Goal: Task Accomplishment & Management: Use online tool/utility

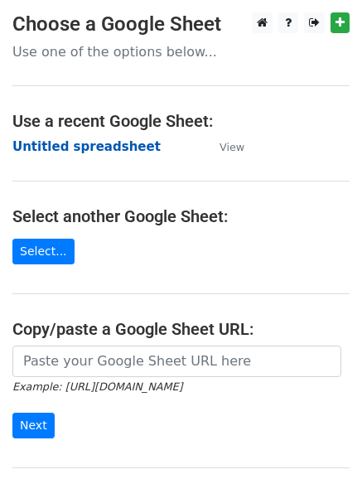
click at [129, 146] on strong "Untitled spreadsheet" at bounding box center [86, 146] width 148 height 15
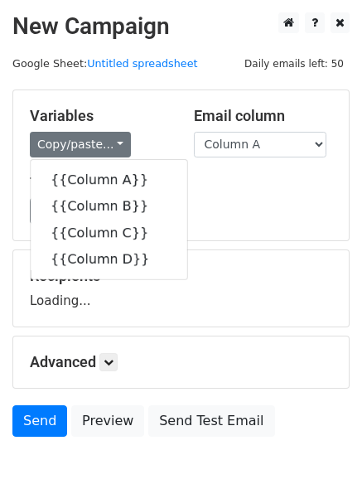
drag, startPoint x: 311, startPoint y: 202, endPoint x: 294, endPoint y: 196, distance: 18.6
click at [311, 202] on div "Load... No templates saved Save" at bounding box center [181, 211] width 328 height 26
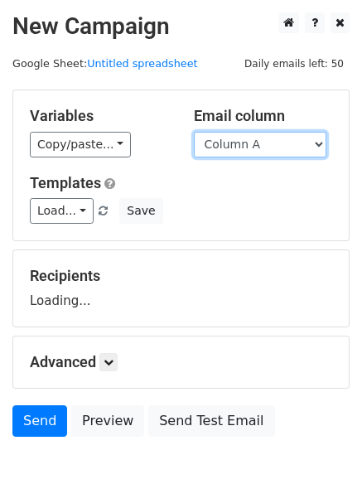
click at [308, 141] on select "Column A Column B Column C Column D" at bounding box center [260, 145] width 133 height 26
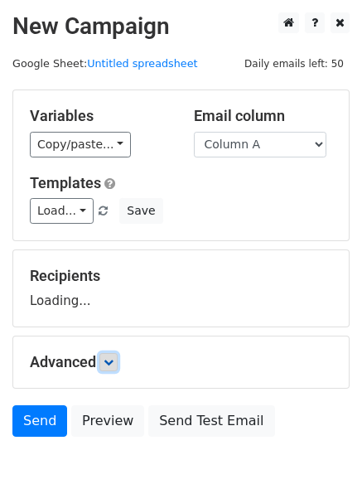
click at [118, 358] on link at bounding box center [109, 362] width 18 height 18
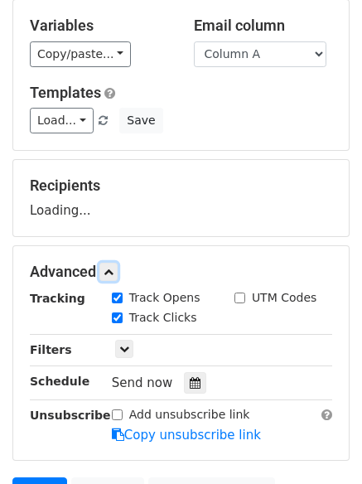
scroll to position [235, 0]
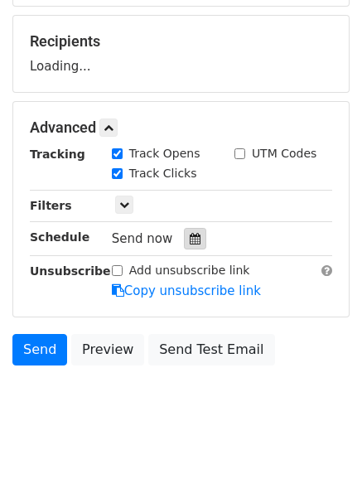
click at [194, 240] on div at bounding box center [195, 239] width 22 height 22
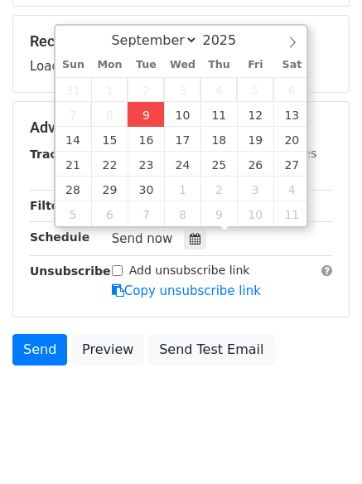
type input "2025-09-09 12:00"
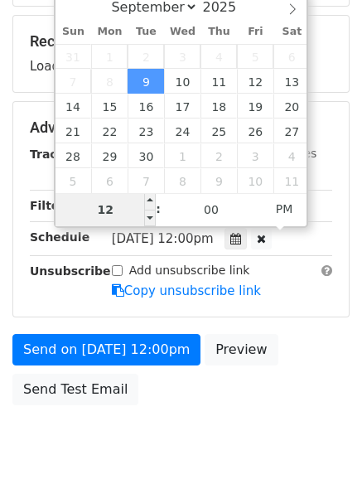
type input "4"
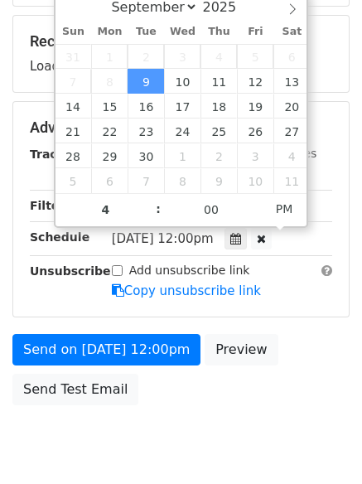
type input "2025-09-09 16:00"
click at [151, 431] on body "New Campaign Daily emails left: 50 Google Sheet: Untitled spreadsheet Variables…" at bounding box center [181, 129] width 362 height 703
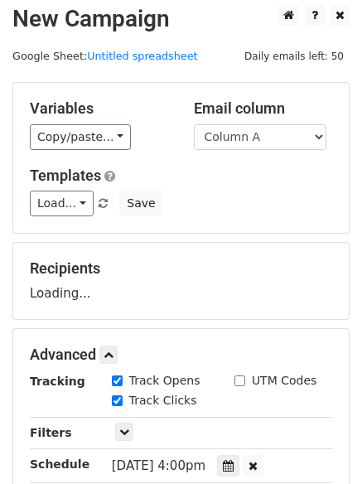
scroll to position [0, 0]
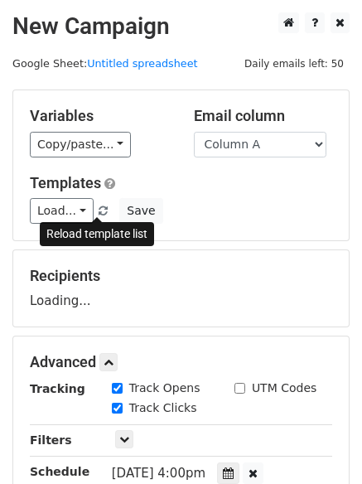
click at [100, 209] on span at bounding box center [103, 212] width 9 height 11
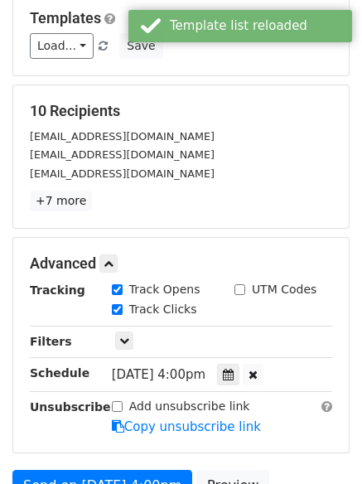
scroll to position [296, 0]
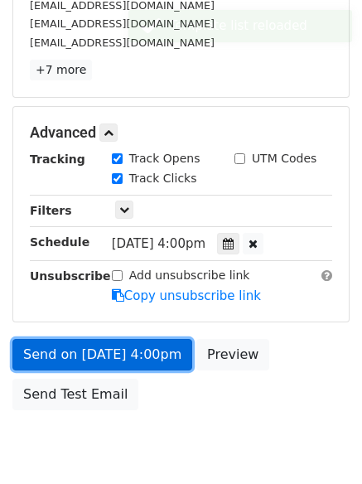
click at [139, 362] on link "Send on Sep 9 at 4:00pm" at bounding box center [102, 355] width 180 height 32
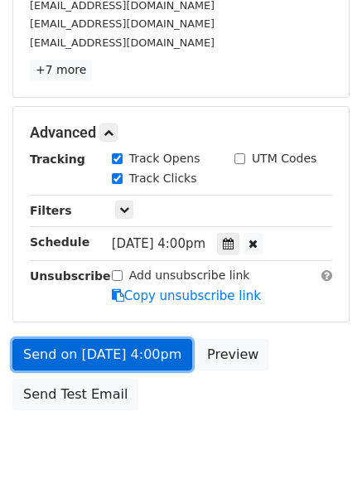
click at [92, 347] on link "Send on Sep 9 at 4:00pm" at bounding box center [102, 355] width 180 height 32
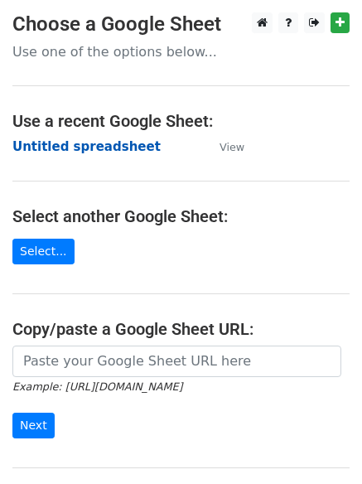
click at [34, 148] on strong "Untitled spreadsheet" at bounding box center [86, 146] width 148 height 15
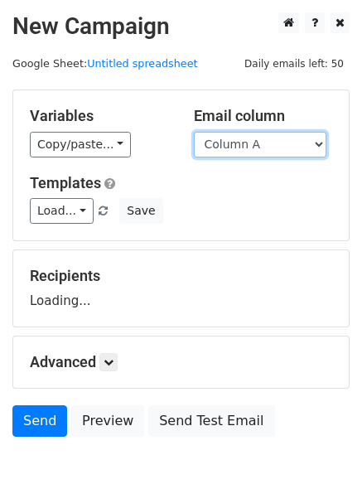
drag, startPoint x: 272, startPoint y: 136, endPoint x: 270, endPoint y: 155, distance: 19.2
click at [272, 136] on select "Column A Column B Column C Column D" at bounding box center [260, 145] width 133 height 26
select select "Column B"
click at [194, 132] on select "Column A Column B Column C Column D" at bounding box center [260, 145] width 133 height 26
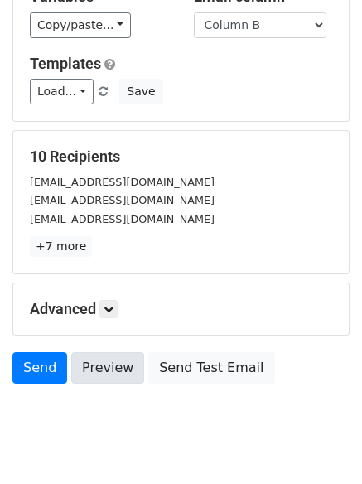
scroll to position [160, 0]
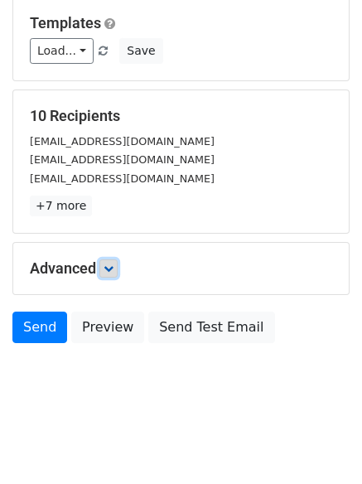
click at [114, 270] on icon at bounding box center [109, 269] width 10 height 10
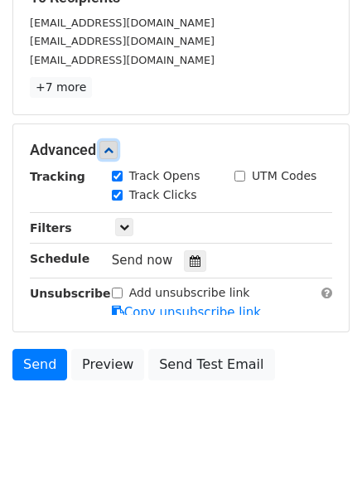
scroll to position [280, 0]
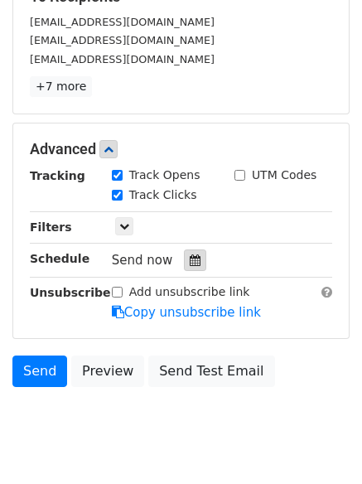
click at [190, 260] on icon at bounding box center [195, 261] width 11 height 12
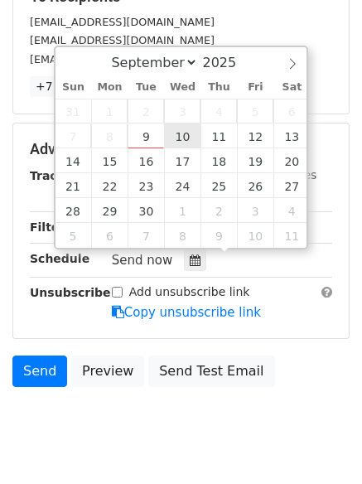
type input "2025-09-10 12:00"
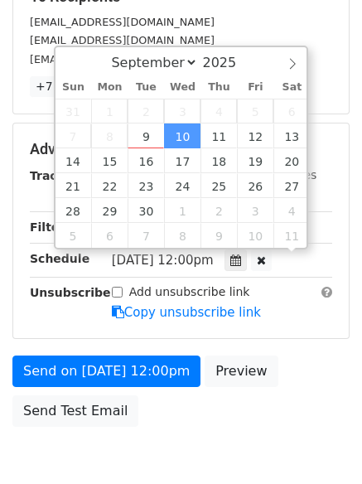
scroll to position [1, 0]
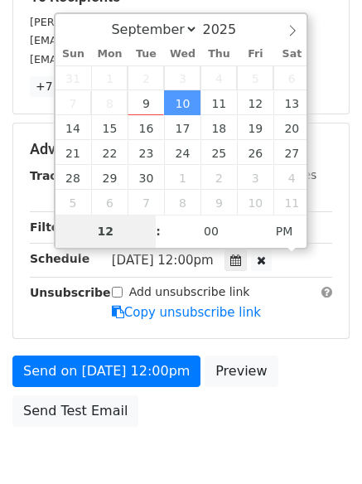
type input "5"
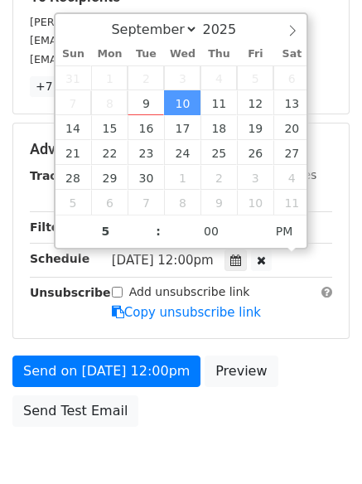
type input "2025-09-10 17:00"
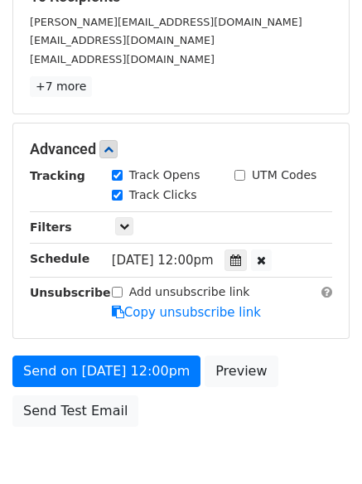
drag, startPoint x: 174, startPoint y: 416, endPoint x: 202, endPoint y: 429, distance: 31.2
click at [176, 418] on div "Send on Sep 10 at 12:00pm Preview Send Test Email" at bounding box center [181, 396] width 362 height 80
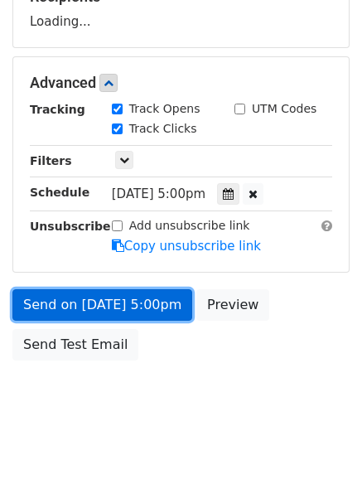
click at [153, 299] on link "Send on Sep 10 at 5:00pm" at bounding box center [102, 305] width 180 height 32
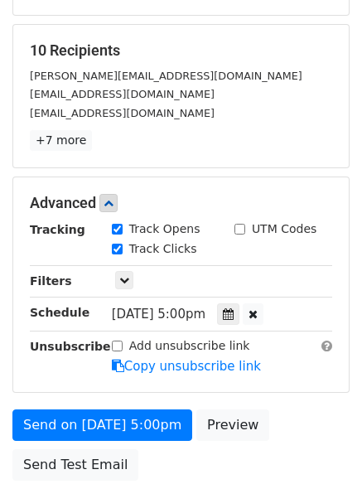
scroll to position [197, 0]
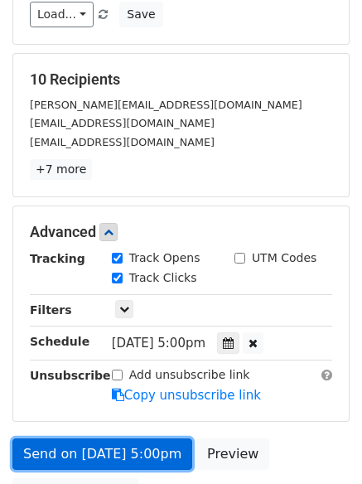
click at [144, 444] on link "Send on Sep 10 at 5:00pm" at bounding box center [102, 455] width 180 height 32
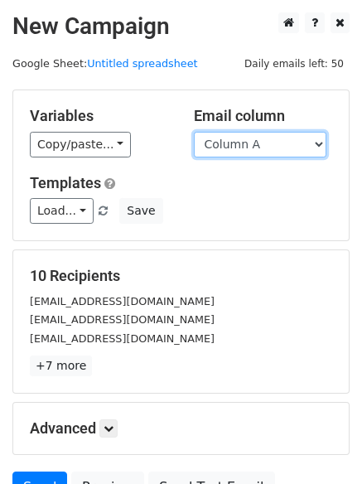
click at [268, 152] on select "Column A Column B Column C Column D" at bounding box center [260, 145] width 133 height 26
click at [260, 209] on div "Load... No templates saved Save" at bounding box center [181, 211] width 328 height 26
click at [260, 147] on select "Column A Column B Column C Column D" at bounding box center [260, 145] width 133 height 26
select select "Column C"
click at [194, 132] on select "Column A Column B Column C Column D" at bounding box center [260, 145] width 133 height 26
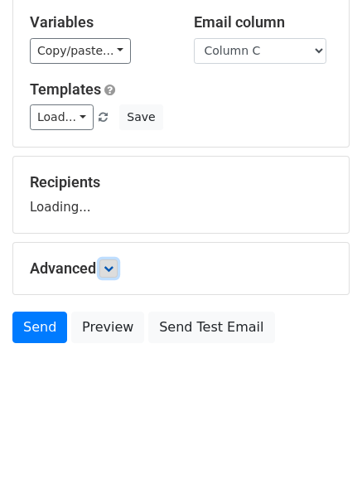
click at [118, 271] on link at bounding box center [109, 269] width 18 height 18
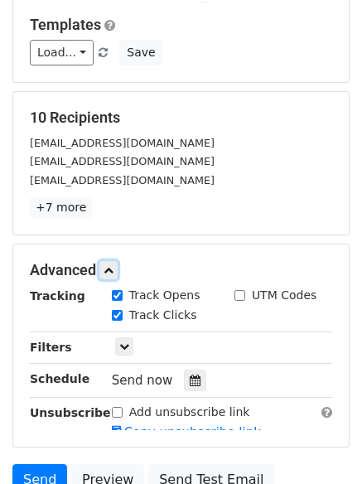
scroll to position [208, 0]
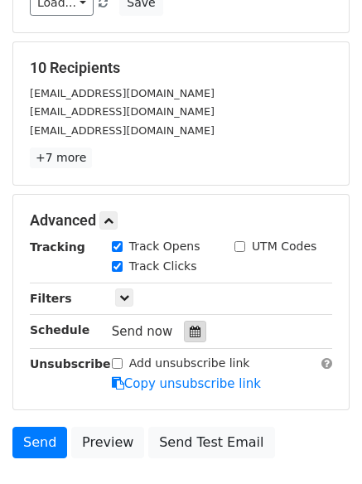
click at [190, 329] on icon at bounding box center [195, 332] width 11 height 12
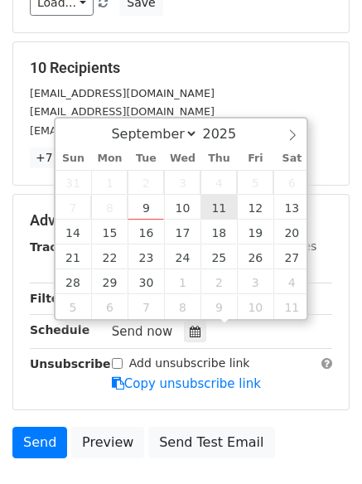
type input "2025-09-11 12:00"
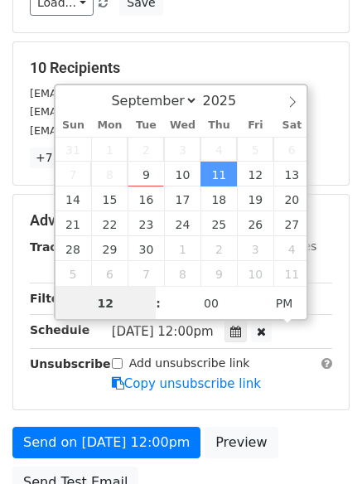
scroll to position [1, 0]
type input "6"
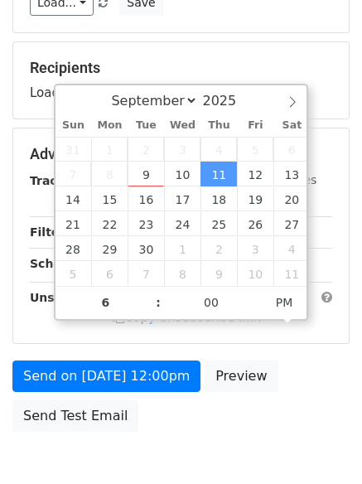
type input "2025-09-11 18:00"
click at [193, 465] on body "New Campaign Daily emails left: 50 Google Sheet: Untitled spreadsheet Variables…" at bounding box center [181, 155] width 362 height 703
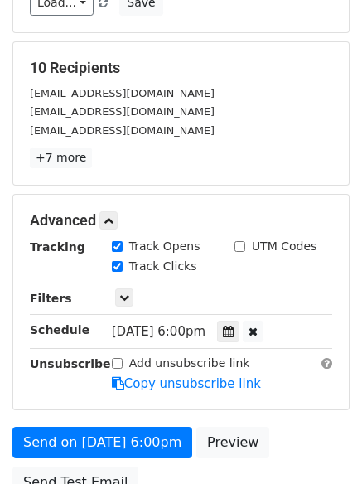
scroll to position [296, 0]
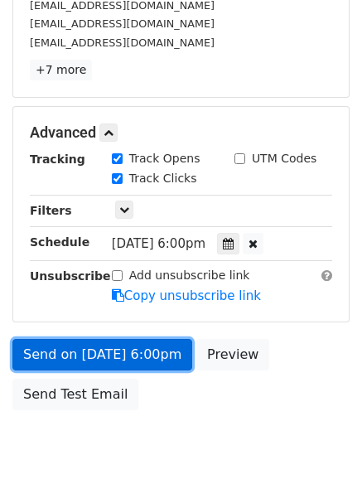
drag, startPoint x: 134, startPoint y: 349, endPoint x: 122, endPoint y: 364, distance: 19.4
click at [134, 350] on link "Send on Sep 11 at 6:00pm" at bounding box center [102, 355] width 180 height 32
click at [146, 348] on link "Send on Sep 11 at 6:00pm" at bounding box center [102, 355] width 180 height 32
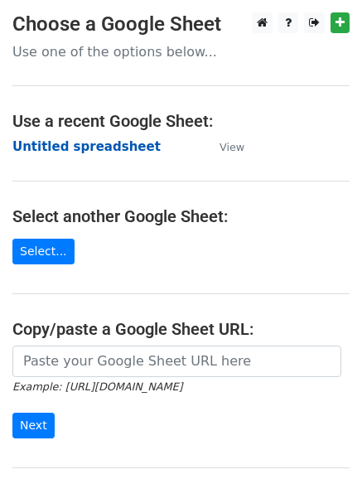
click at [96, 143] on strong "Untitled spreadsheet" at bounding box center [86, 146] width 148 height 15
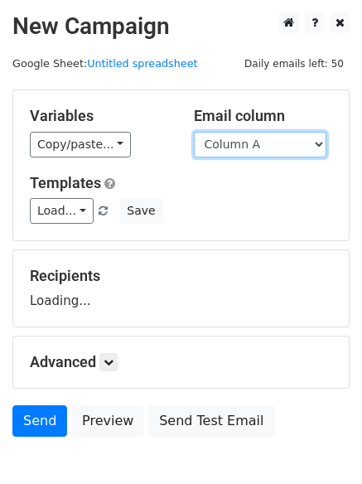
click at [259, 143] on select "Column A Column B Column C Column D" at bounding box center [260, 145] width 133 height 26
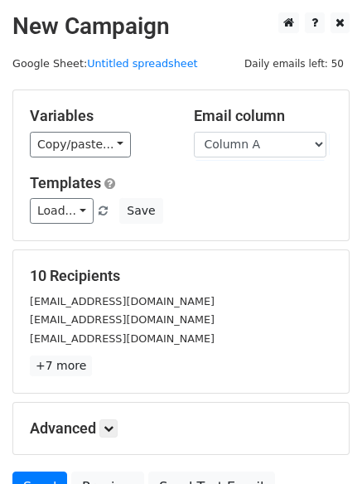
click at [265, 127] on div "Email column Column A Column B Column C Column D" at bounding box center [264, 132] width 164 height 51
click at [267, 149] on select "Column A Column B Column C Column D" at bounding box center [260, 145] width 133 height 26
select select "Column D"
click at [194, 132] on select "Column A Column B Column C Column D" at bounding box center [260, 145] width 133 height 26
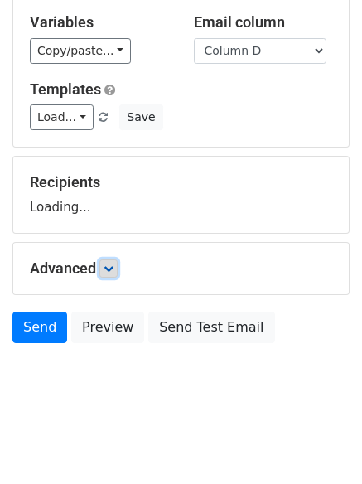
click at [118, 265] on link at bounding box center [109, 269] width 18 height 18
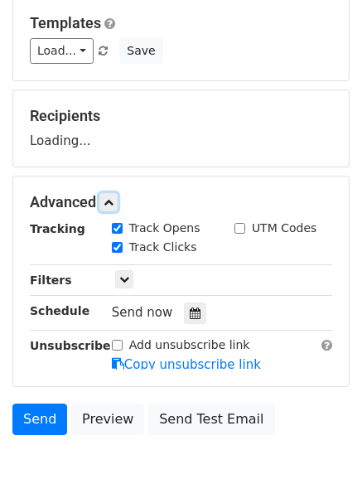
scroll to position [234, 0]
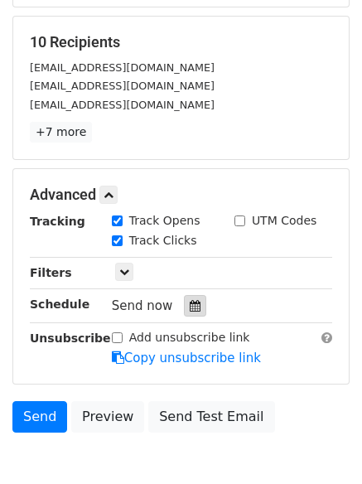
click at [190, 300] on icon at bounding box center [195, 306] width 11 height 12
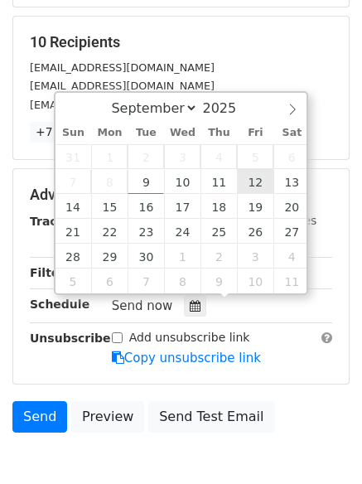
type input "[DATE] 12:00"
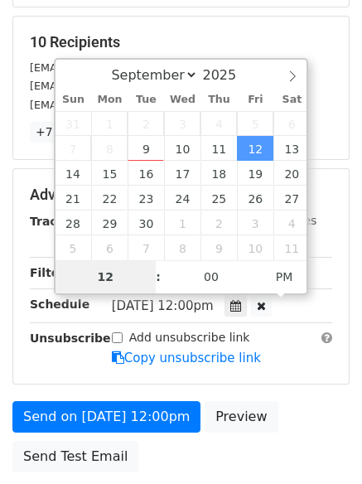
type input "7"
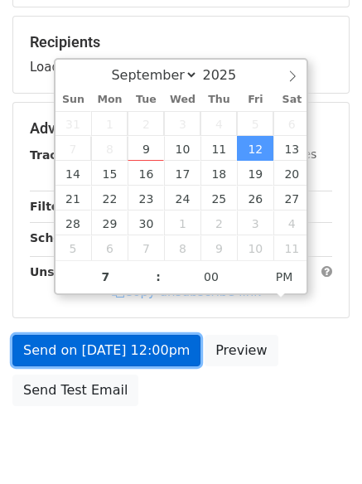
type input "[DATE] 19:00"
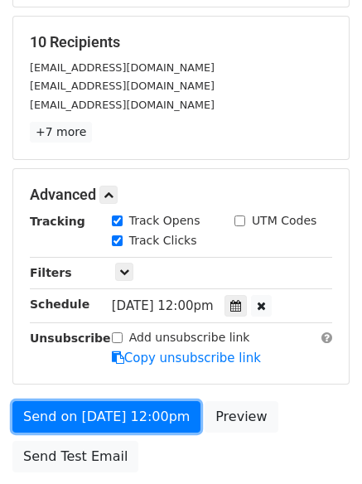
click at [157, 364] on form "Variables Copy/paste... {{Column A}} {{Column B}} {{Column C}} {{Column D}} Ema…" at bounding box center [181, 168] width 338 height 625
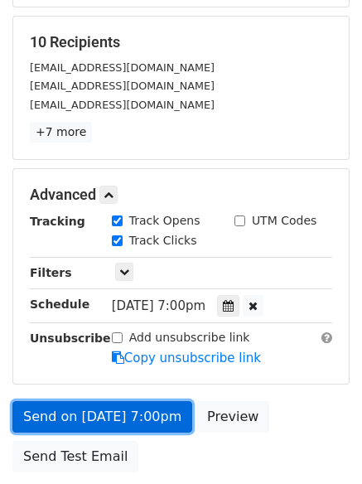
click at [145, 406] on link "Send on [DATE] 7:00pm" at bounding box center [102, 417] width 180 height 32
